Goal: Book appointment/travel/reservation

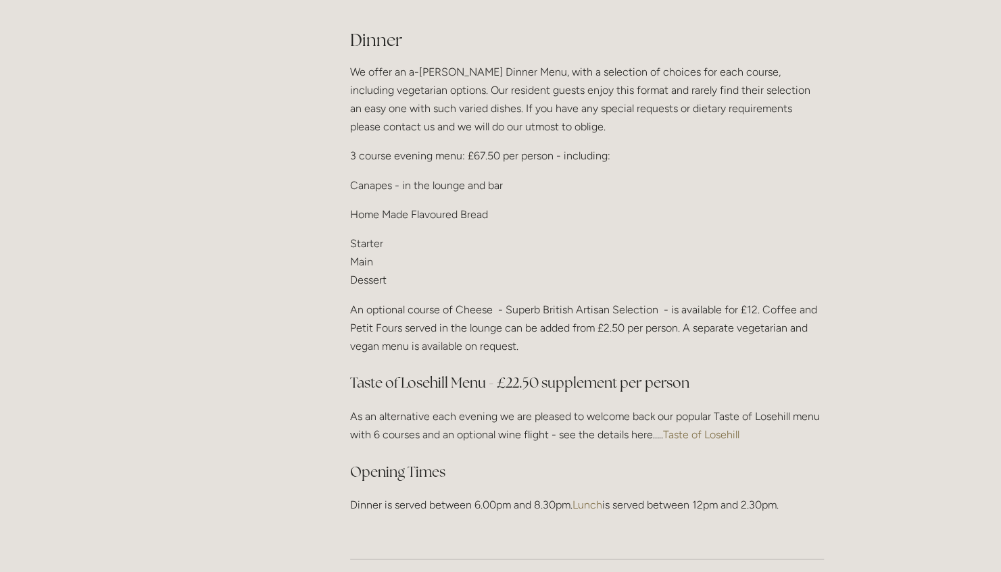
scroll to position [1666, 0]
click at [722, 426] on link "Taste of Losehill" at bounding box center [701, 432] width 76 height 13
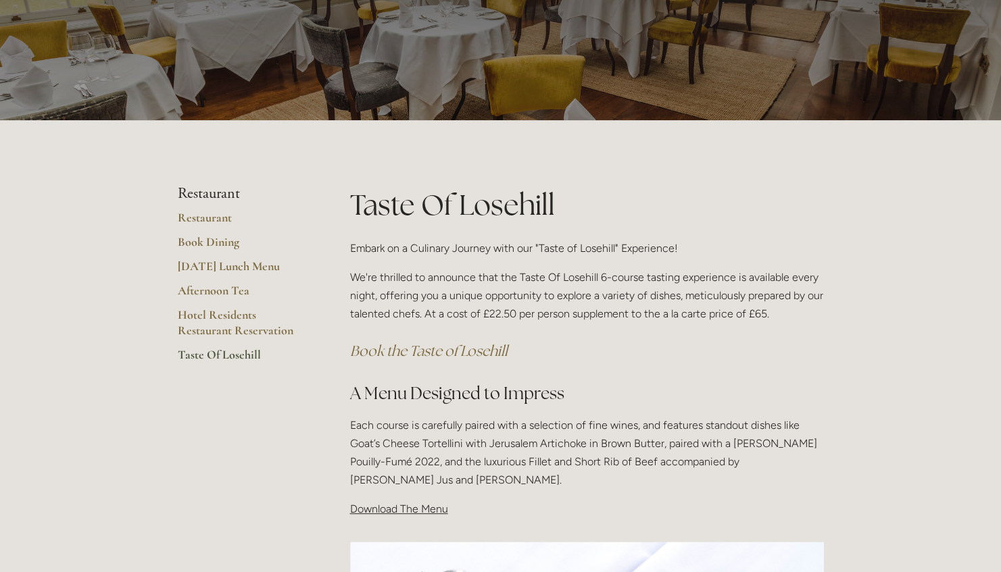
scroll to position [82, 0]
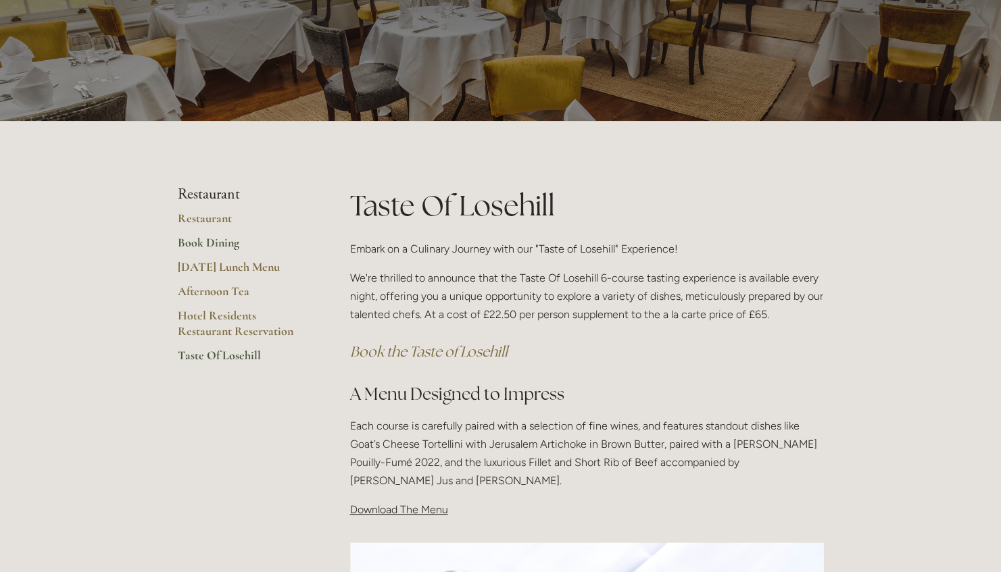
click at [217, 247] on link "Book Dining" at bounding box center [242, 247] width 129 height 24
click at [209, 289] on link "Afternoon Tea" at bounding box center [242, 296] width 129 height 24
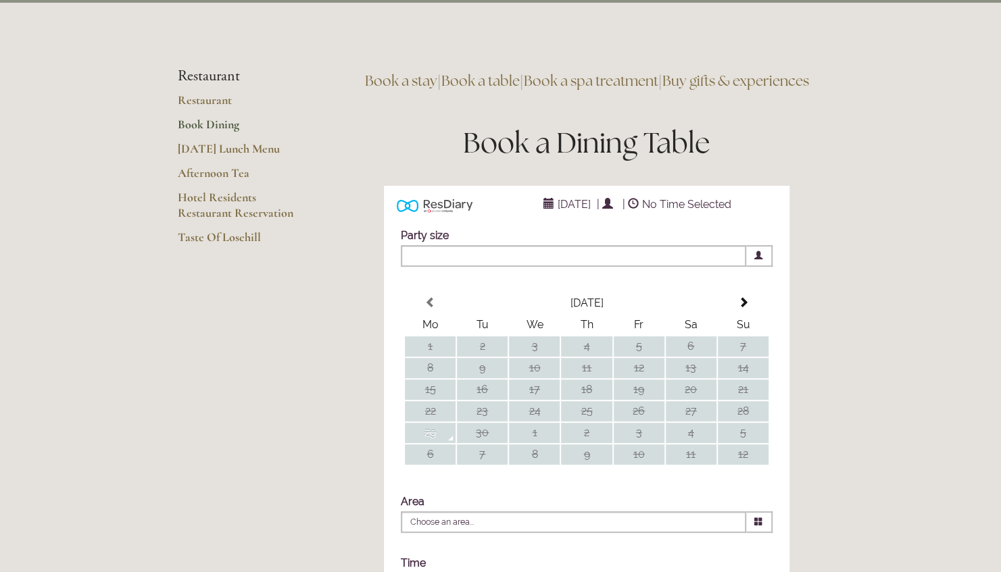
scroll to position [70, 0]
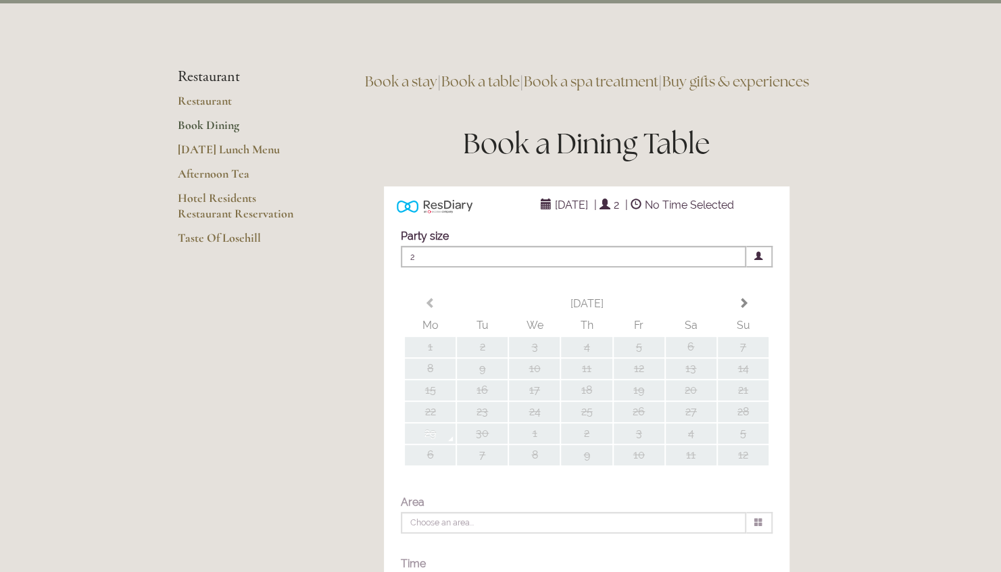
type input "Any Area"
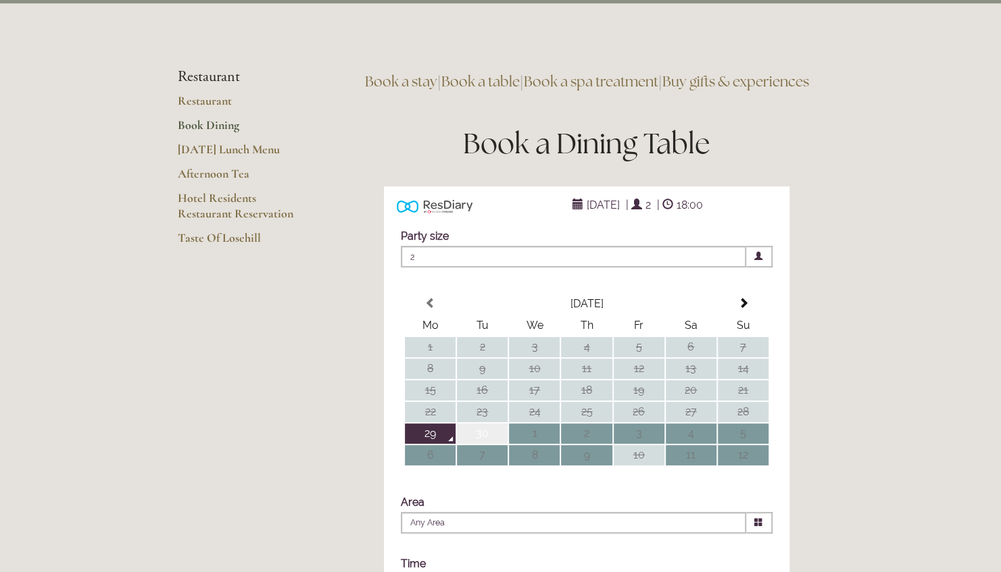
click at [470, 444] on td "30" at bounding box center [482, 434] width 51 height 20
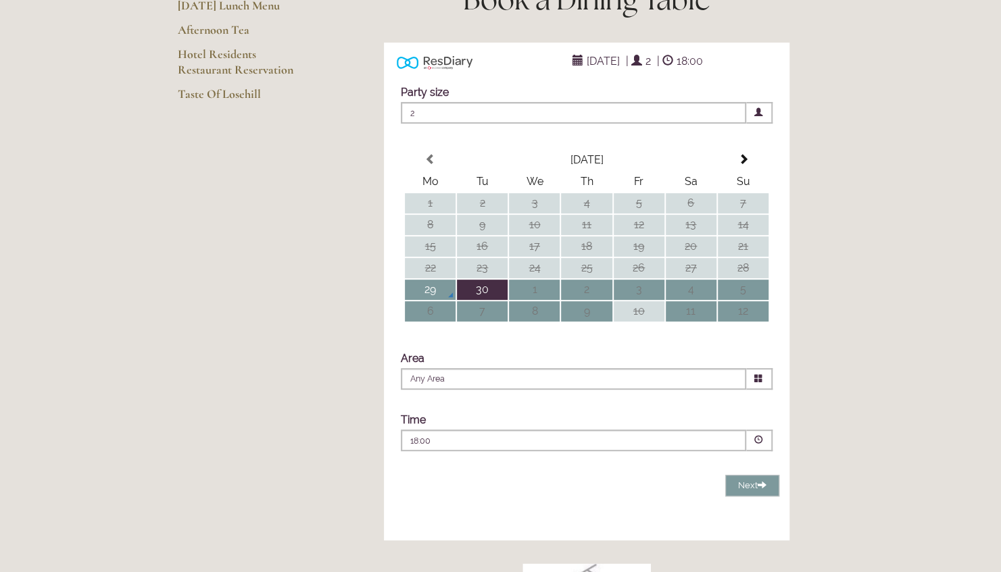
scroll to position [221, 0]
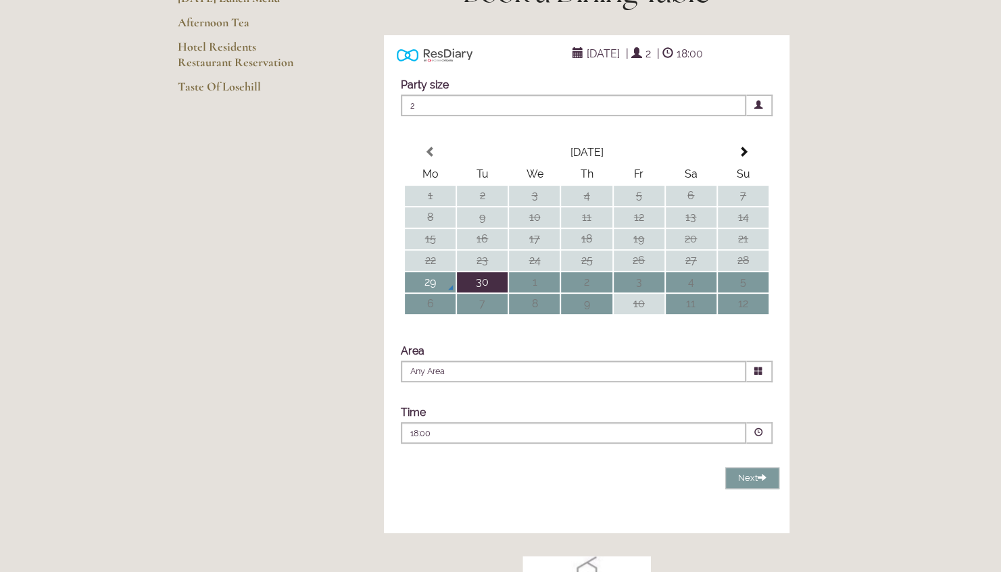
click at [755, 437] on span at bounding box center [758, 432] width 9 height 9
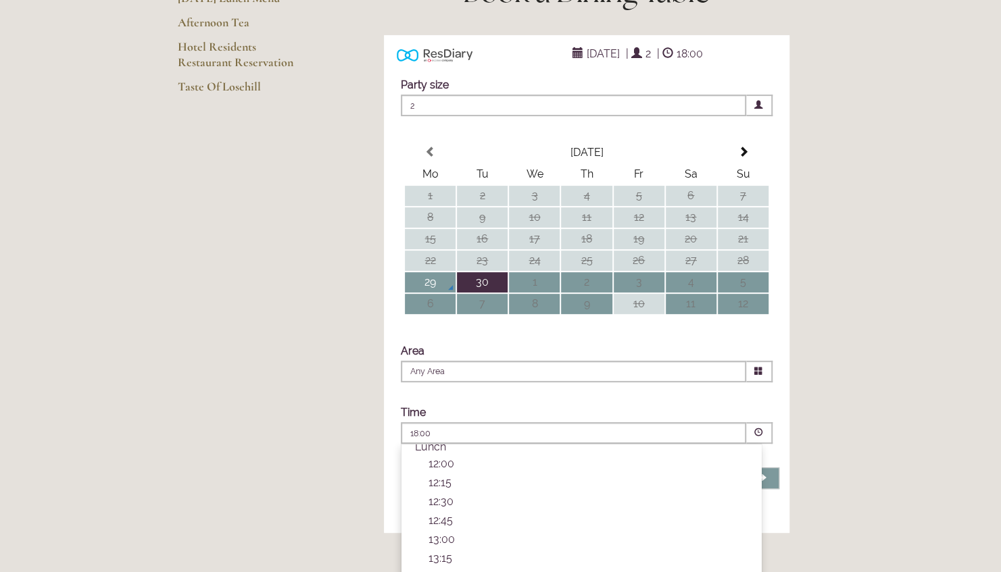
scroll to position [152, 0]
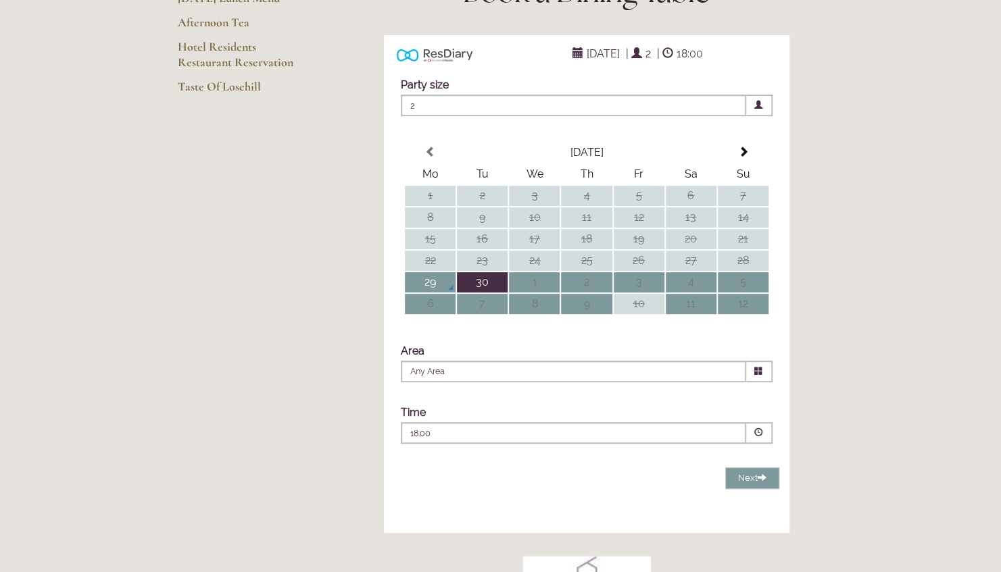
click at [334, 405] on main "Restaurant Restaurant Book Dining [DATE] Lunch Menu Afternoon Tea Hotel Residen…" at bounding box center [500, 368] width 689 height 1033
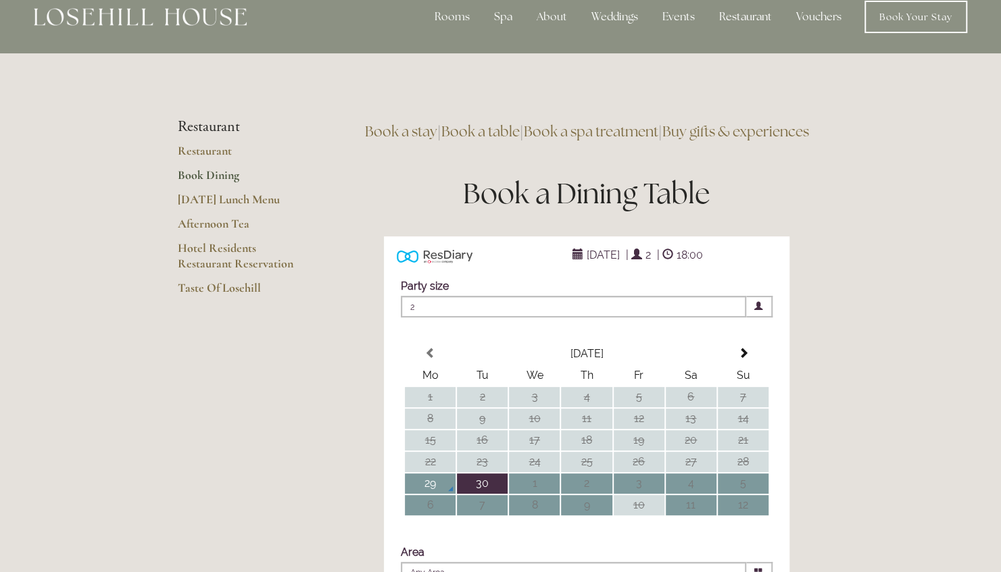
scroll to position [0, 0]
